Goal: Check status: Check status

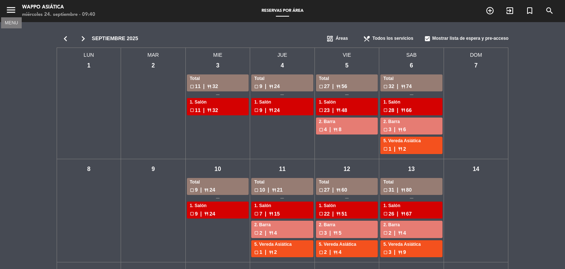
click at [13, 13] on icon "menu" at bounding box center [11, 9] width 11 height 11
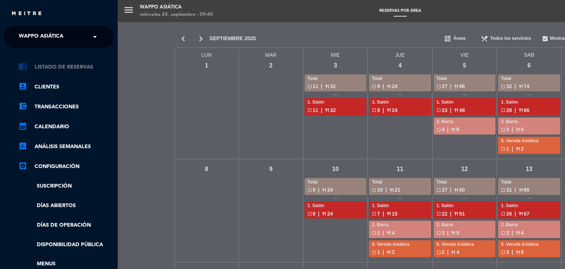
click at [54, 65] on link "chrome_reader_mode Listado de Reservas" at bounding box center [66, 67] width 96 height 9
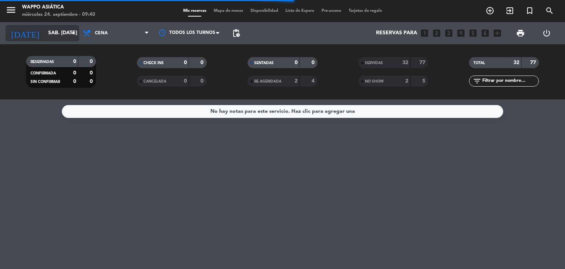
click at [67, 29] on input "sáb. [DATE]" at bounding box center [80, 33] width 70 height 13
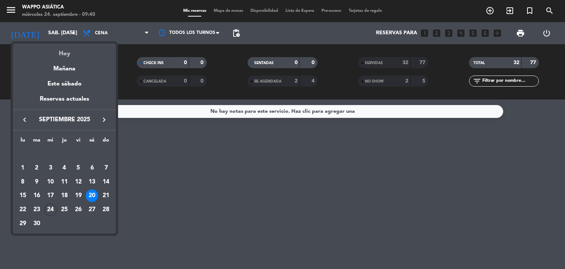
click at [65, 53] on div "Hoy" at bounding box center [64, 50] width 103 height 15
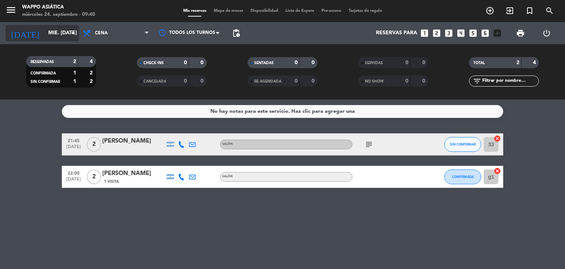
click at [68, 33] on icon "arrow_drop_down" at bounding box center [72, 33] width 9 height 9
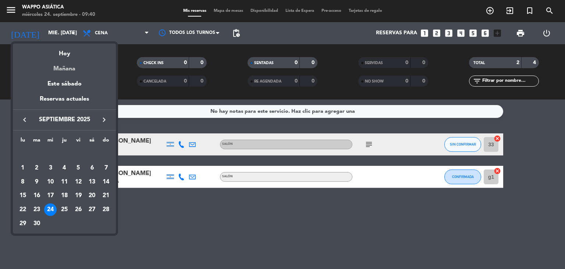
click at [68, 66] on div "Mañana" at bounding box center [64, 66] width 103 height 15
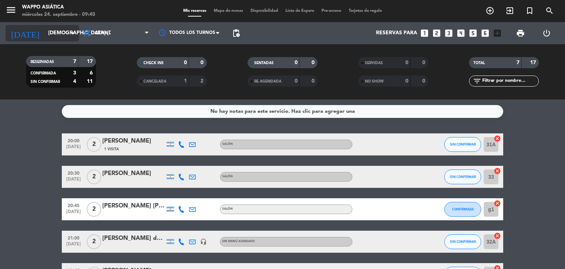
click at [78, 36] on input "[DEMOGRAPHIC_DATA] [DATE]" at bounding box center [80, 33] width 70 height 13
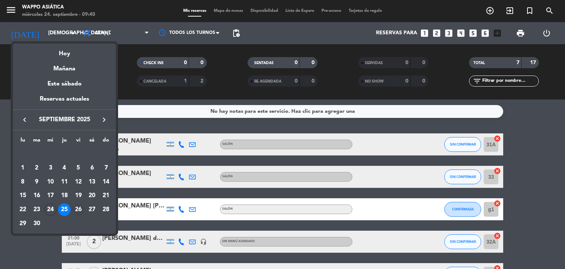
click at [75, 204] on div "26" at bounding box center [78, 209] width 13 height 13
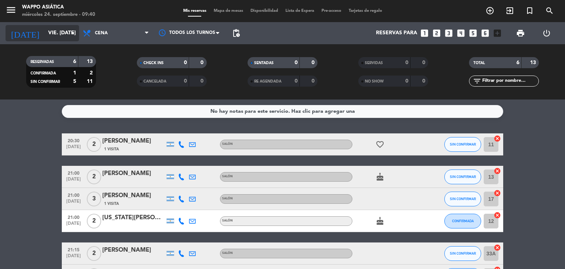
click at [76, 33] on icon "arrow_drop_down" at bounding box center [72, 33] width 9 height 9
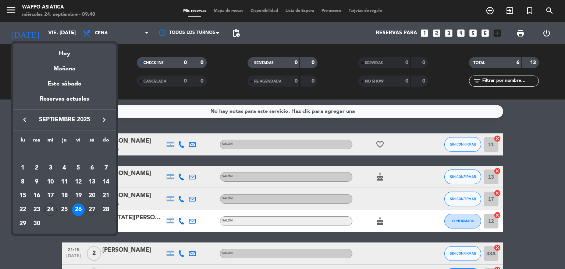
click at [93, 208] on div "27" at bounding box center [92, 209] width 13 height 13
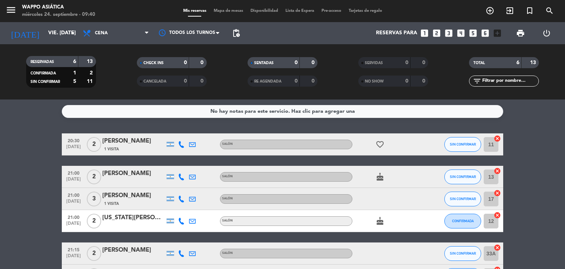
type input "sáb. [DATE]"
